Goal: Transaction & Acquisition: Purchase product/service

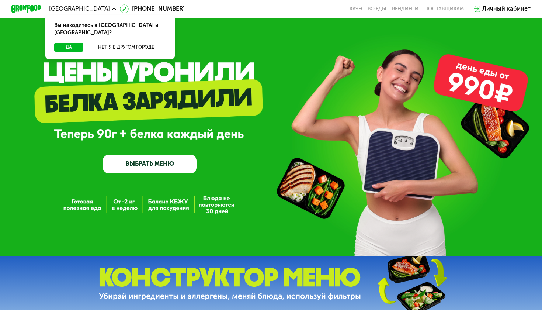
click at [147, 170] on link "ВЫБРАТЬ МЕНЮ" at bounding box center [150, 163] width 94 height 19
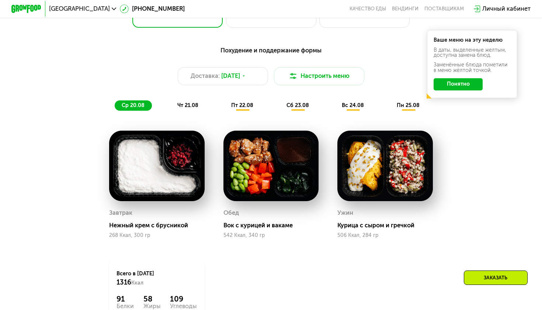
scroll to position [372, 0]
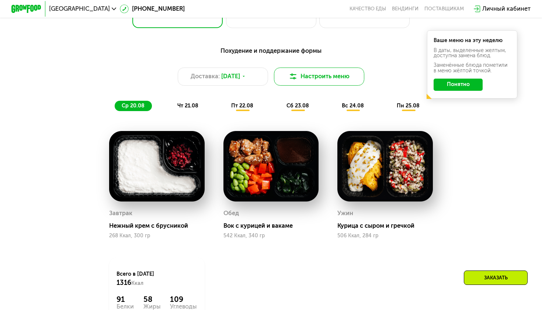
click at [319, 76] on button "Настроить меню" at bounding box center [319, 76] width 90 height 18
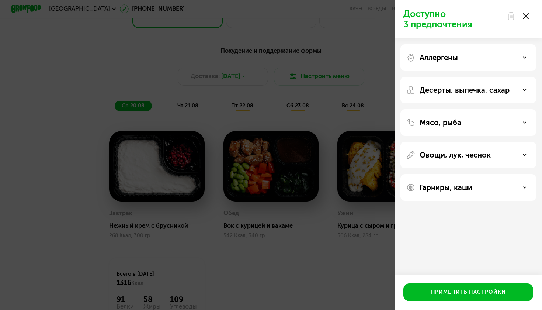
click at [421, 77] on div "Аллергены" at bounding box center [468, 90] width 136 height 27
click at [486, 77] on div "Аллергены" at bounding box center [468, 90] width 136 height 27
click at [523, 59] on div "Аллергены" at bounding box center [468, 57] width 124 height 9
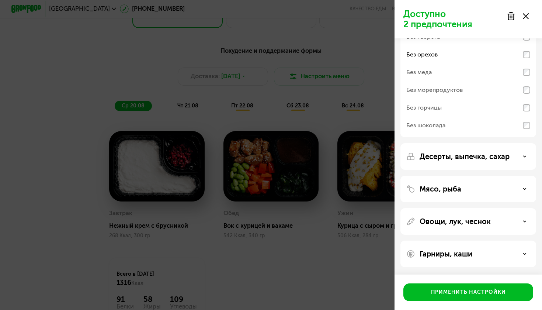
scroll to position [46, 0]
click at [503, 258] on div "Гарниры, каши" at bounding box center [468, 253] width 124 height 9
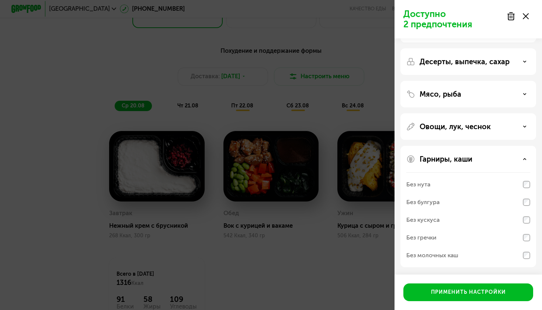
scroll to position [141, 0]
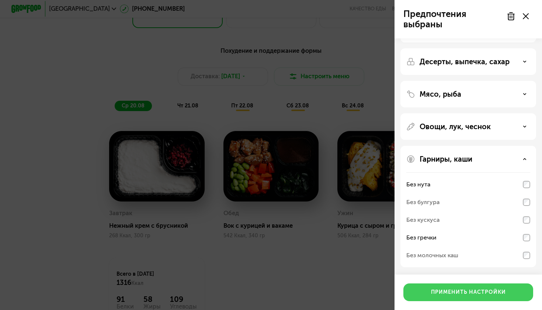
click at [479, 290] on div "Применить настройки" at bounding box center [468, 291] width 75 height 7
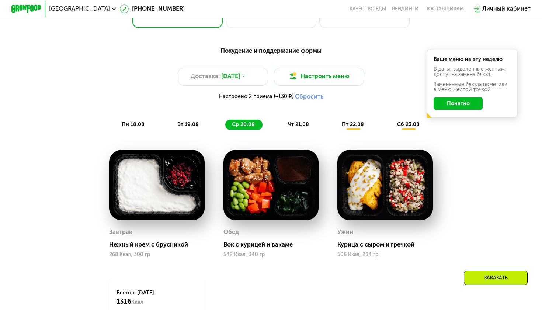
click at [462, 104] on button "Понятно" at bounding box center [458, 103] width 49 height 12
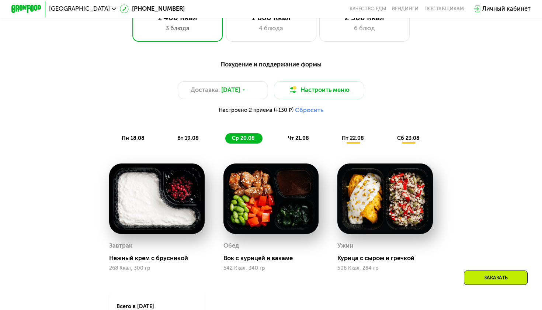
scroll to position [362, 0]
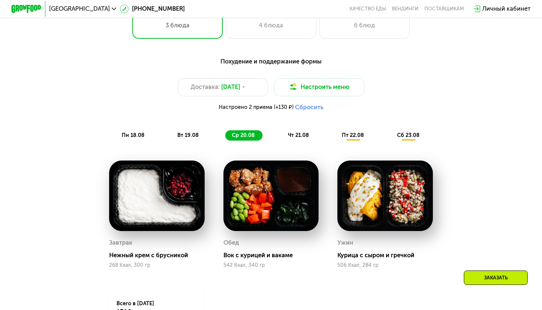
click at [131, 136] on span "пн 18.08" at bounding box center [133, 135] width 23 height 6
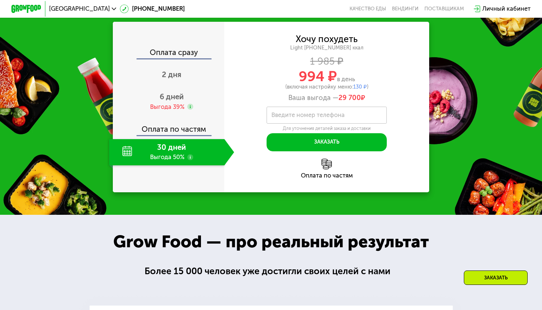
scroll to position [737, 0]
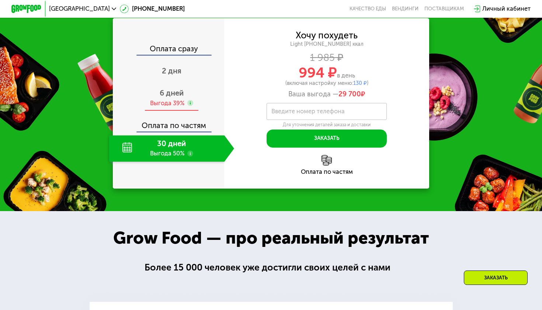
click at [157, 111] on div "6 дней Выгода 39%" at bounding box center [171, 98] width 125 height 26
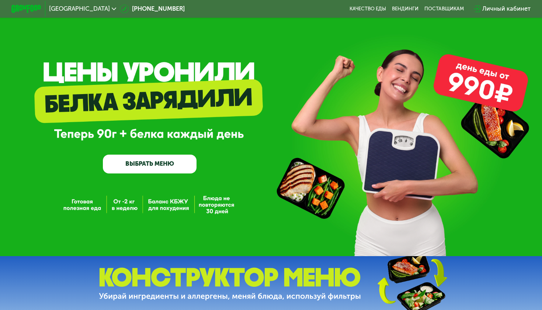
scroll to position [0, 0]
click at [167, 166] on link "ВЫБРАТЬ МЕНЮ" at bounding box center [150, 163] width 94 height 19
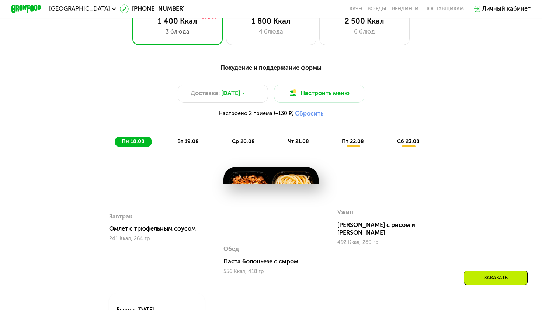
scroll to position [356, 0]
